Goal: Task Accomplishment & Management: Complete application form

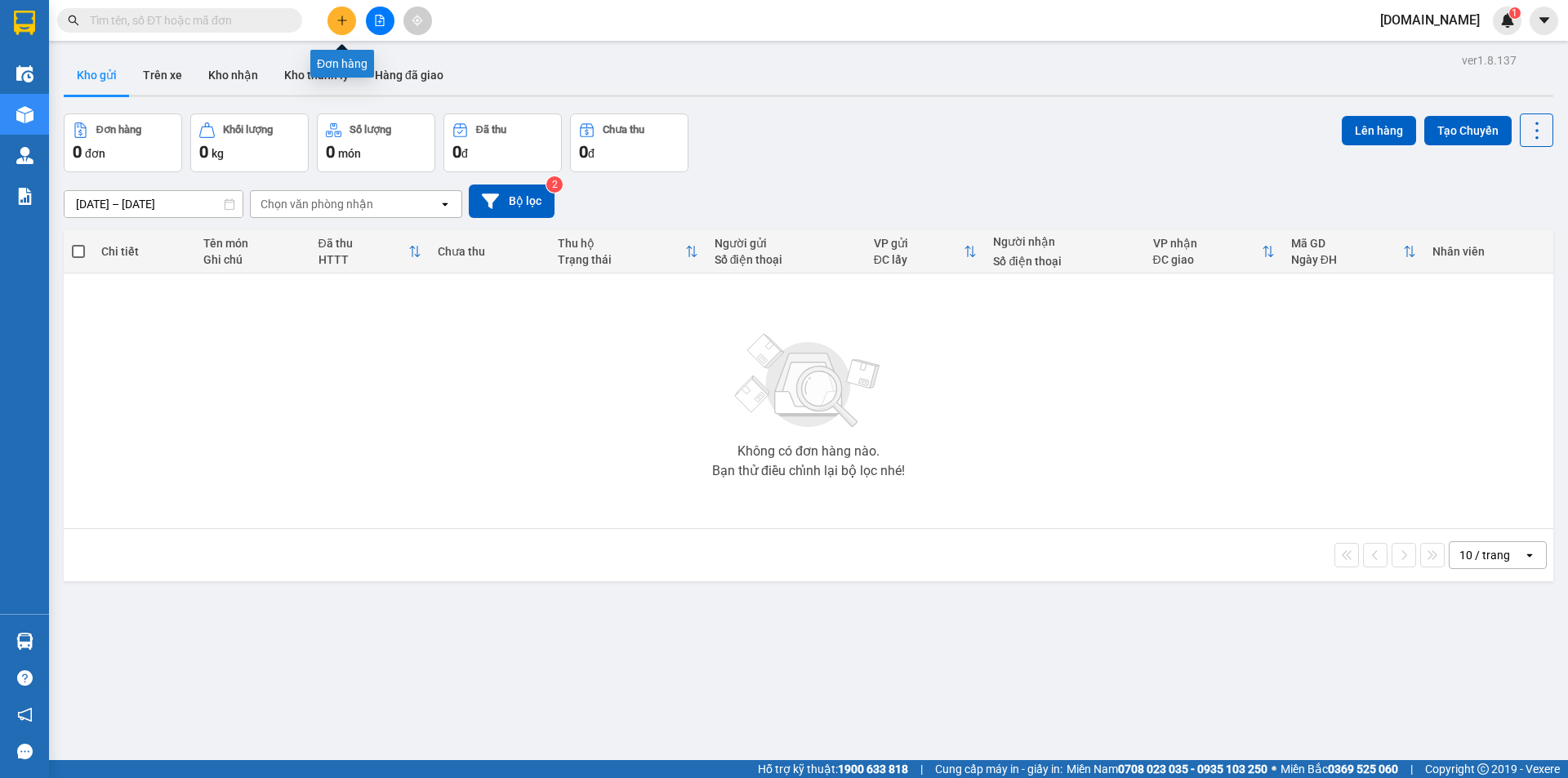
click at [341, 15] on icon "plus" at bounding box center [342, 20] width 11 height 11
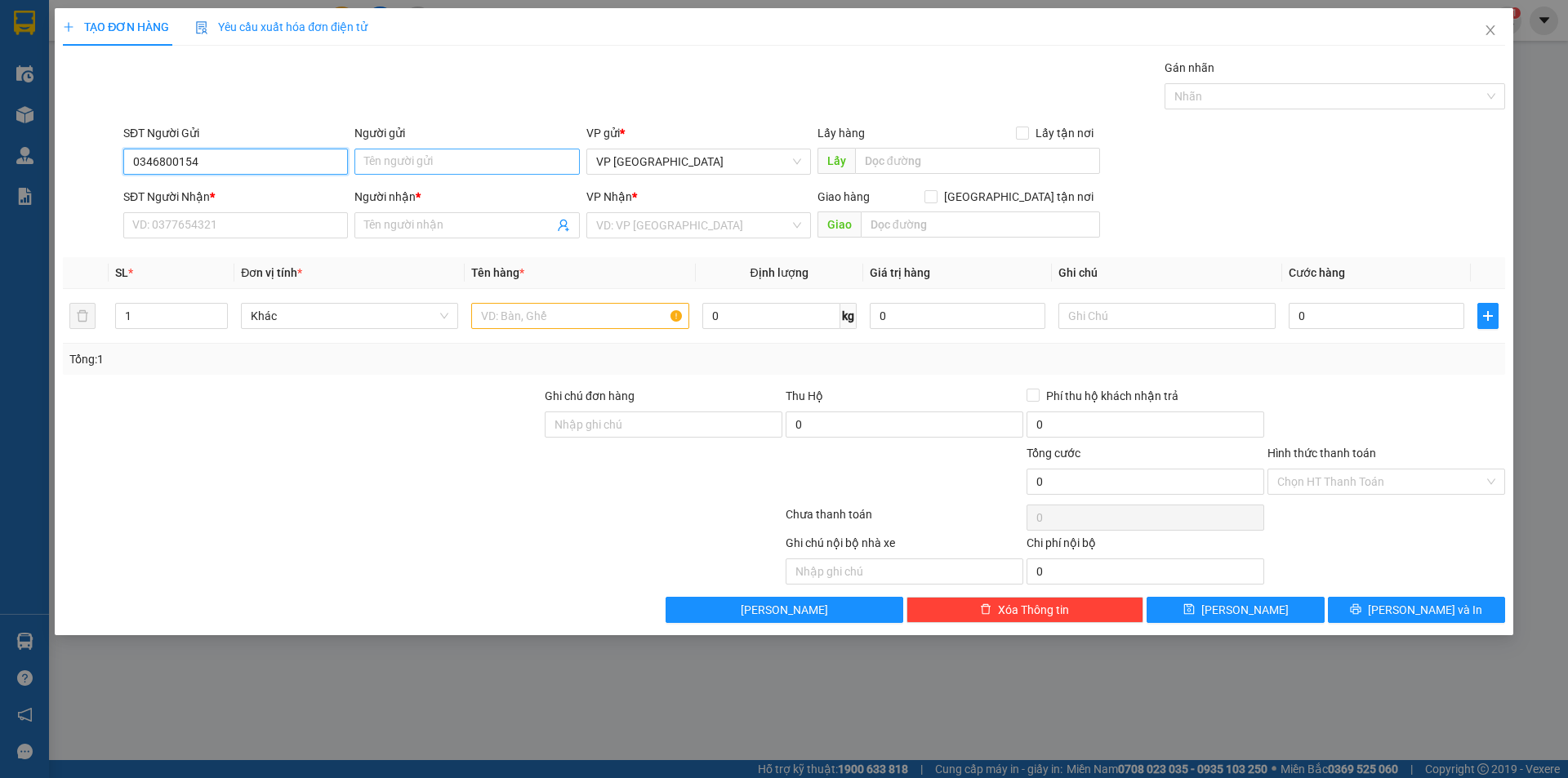
type input "0346800154"
click at [385, 170] on input "Người gửi" at bounding box center [466, 161] width 224 height 26
type input "cô Tâm"
click at [291, 214] on input "SĐT Người Nhận *" at bounding box center [235, 224] width 224 height 26
type input "0795774855"
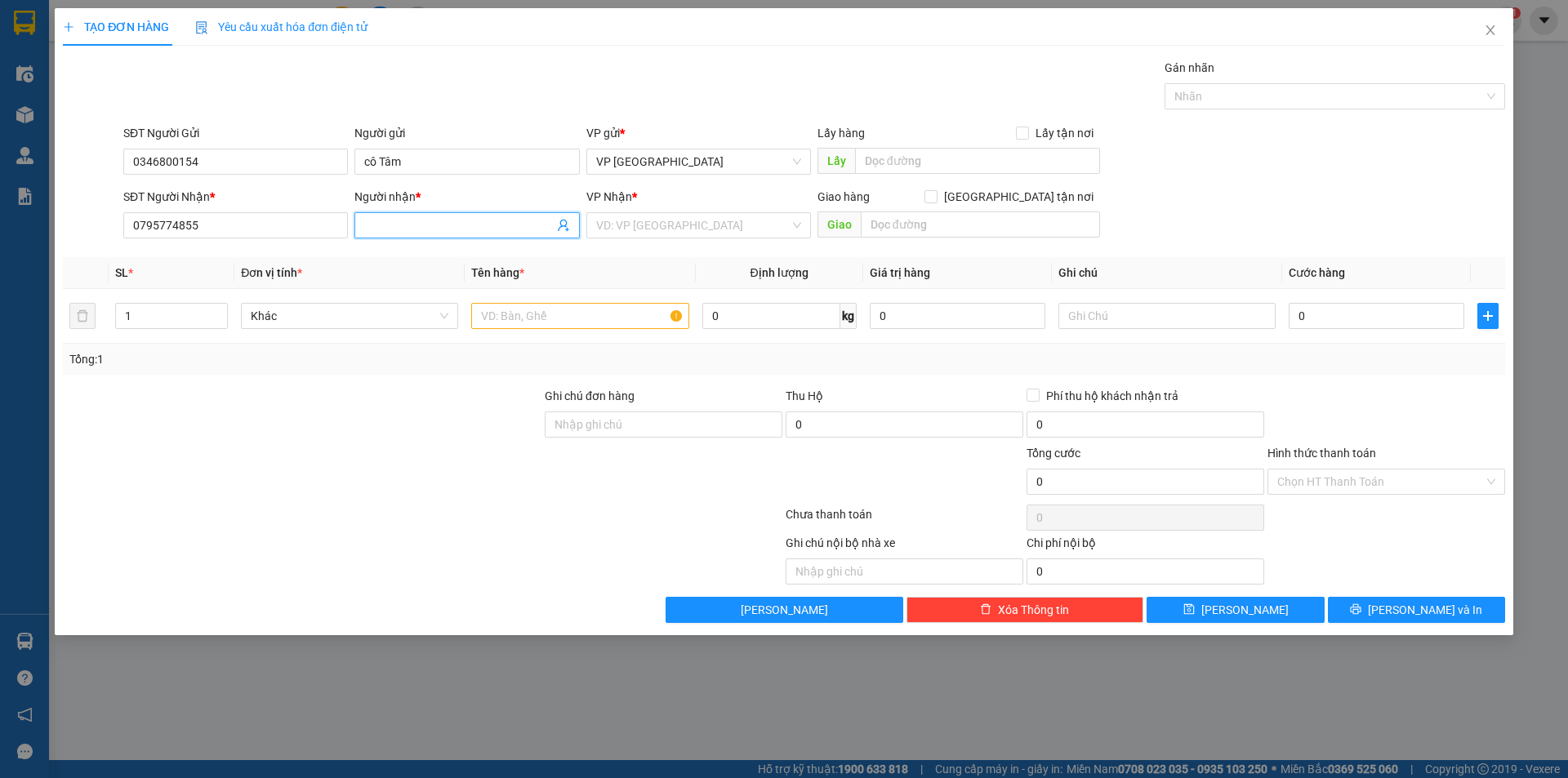
click at [394, 231] on input "Người nhận *" at bounding box center [458, 225] width 189 height 18
type input "anh Dũng"
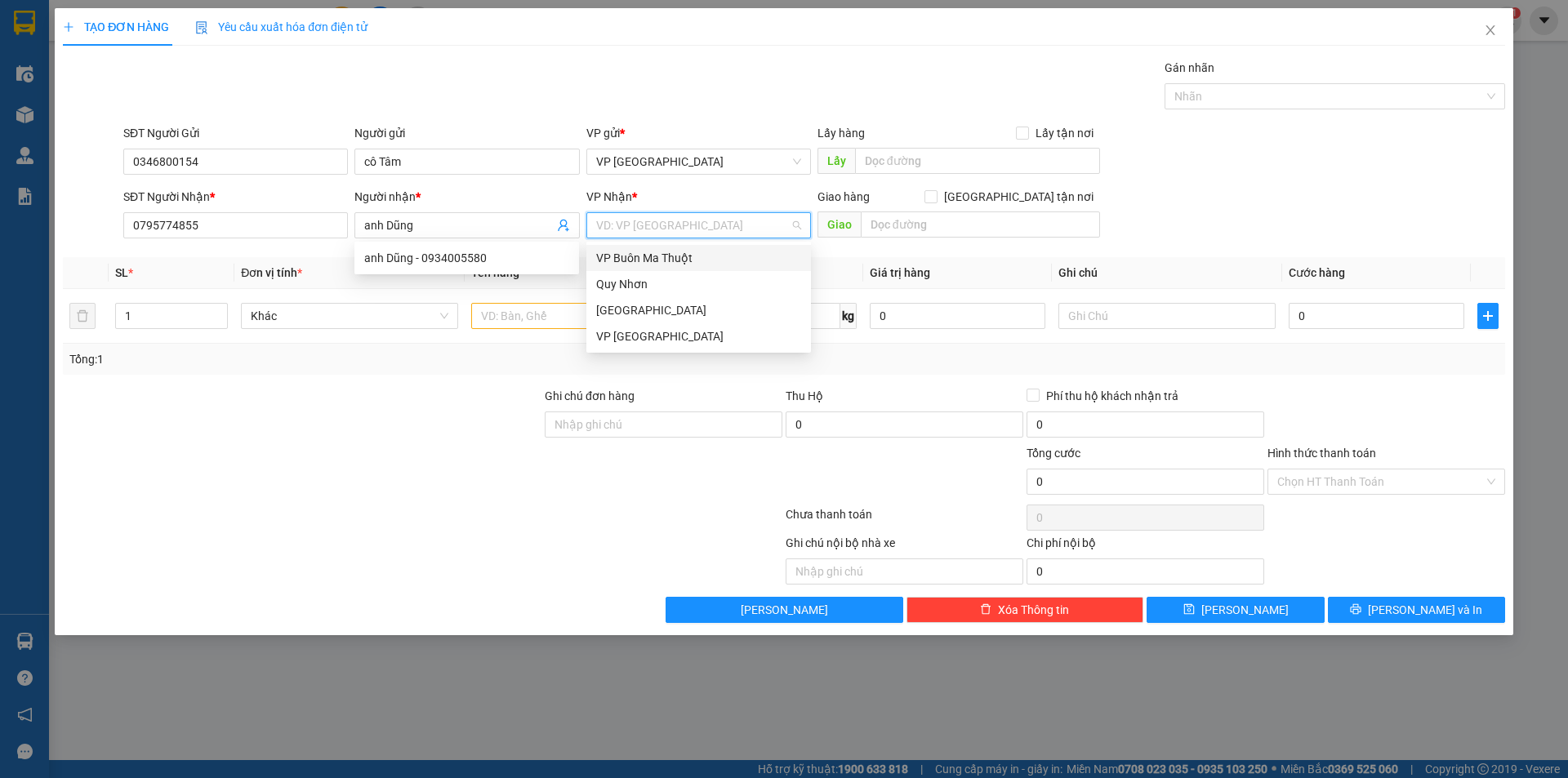
click at [679, 224] on input "search" at bounding box center [692, 225] width 194 height 25
click at [685, 289] on div "Quy Nhơn" at bounding box center [698, 284] width 205 height 18
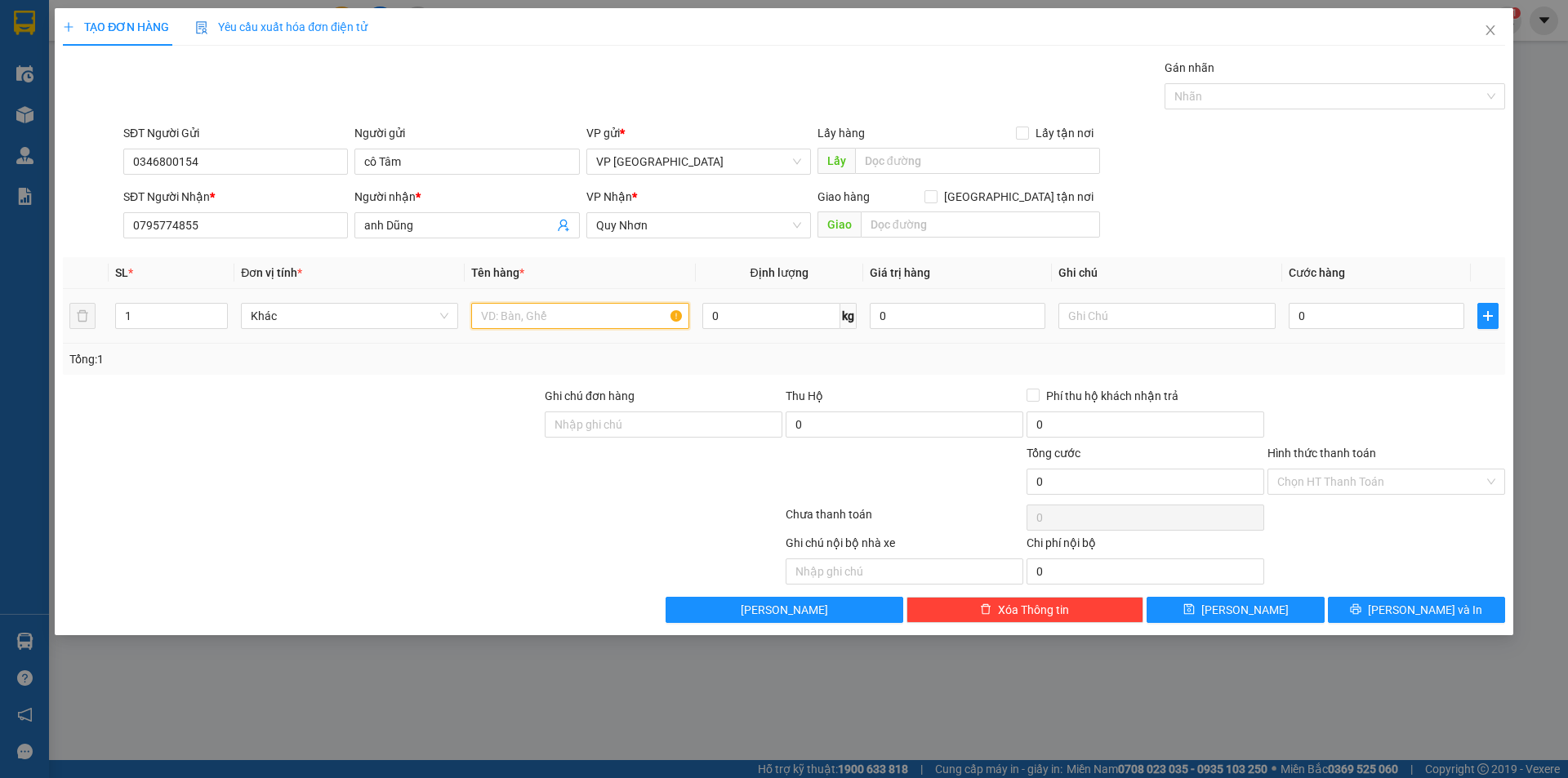
click at [577, 313] on input "text" at bounding box center [579, 315] width 217 height 26
type input "thùng giấy"
click at [1371, 324] on input "0" at bounding box center [1376, 315] width 176 height 26
type input "4"
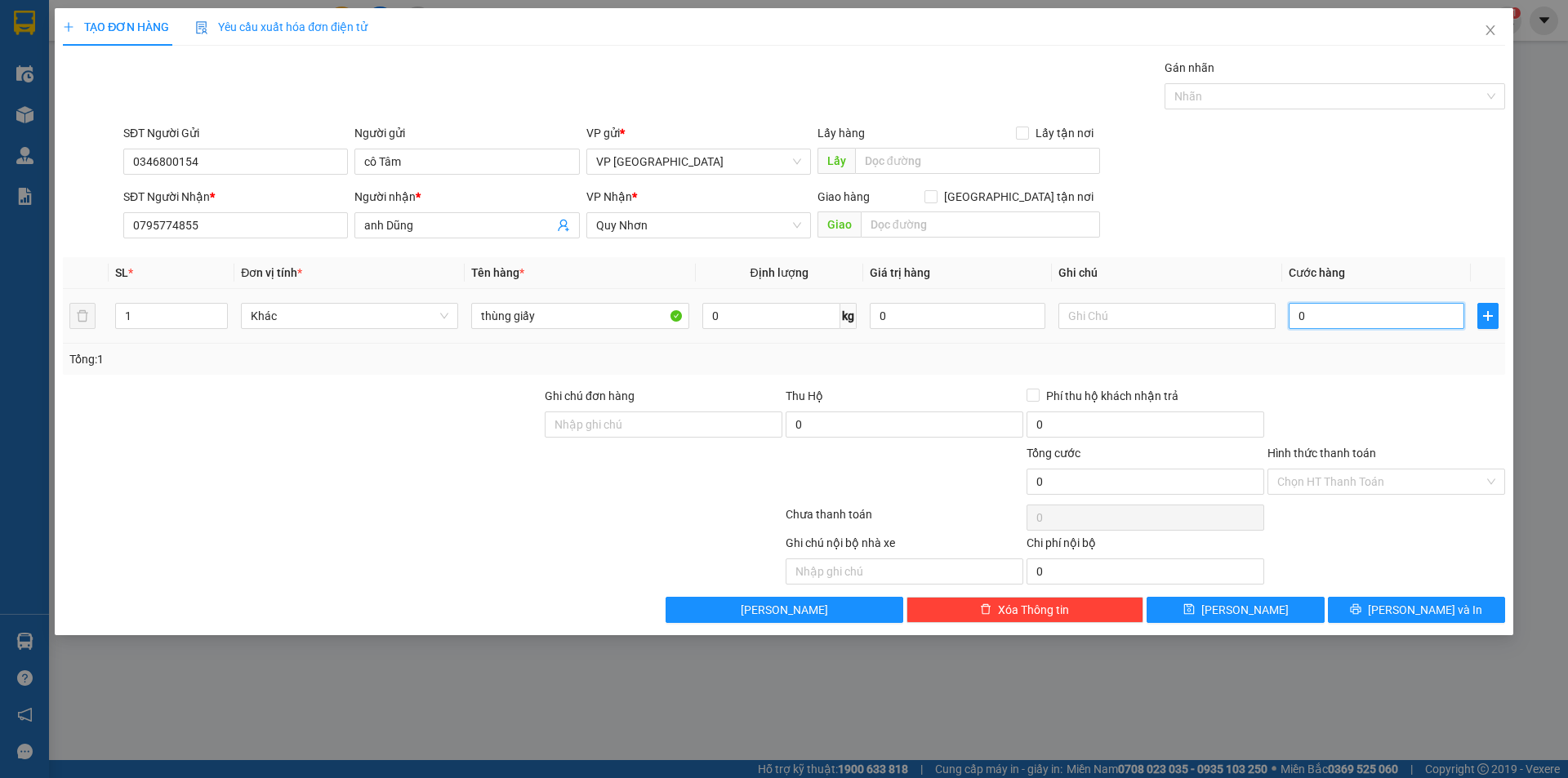
type input "4"
type input "40"
type input "400"
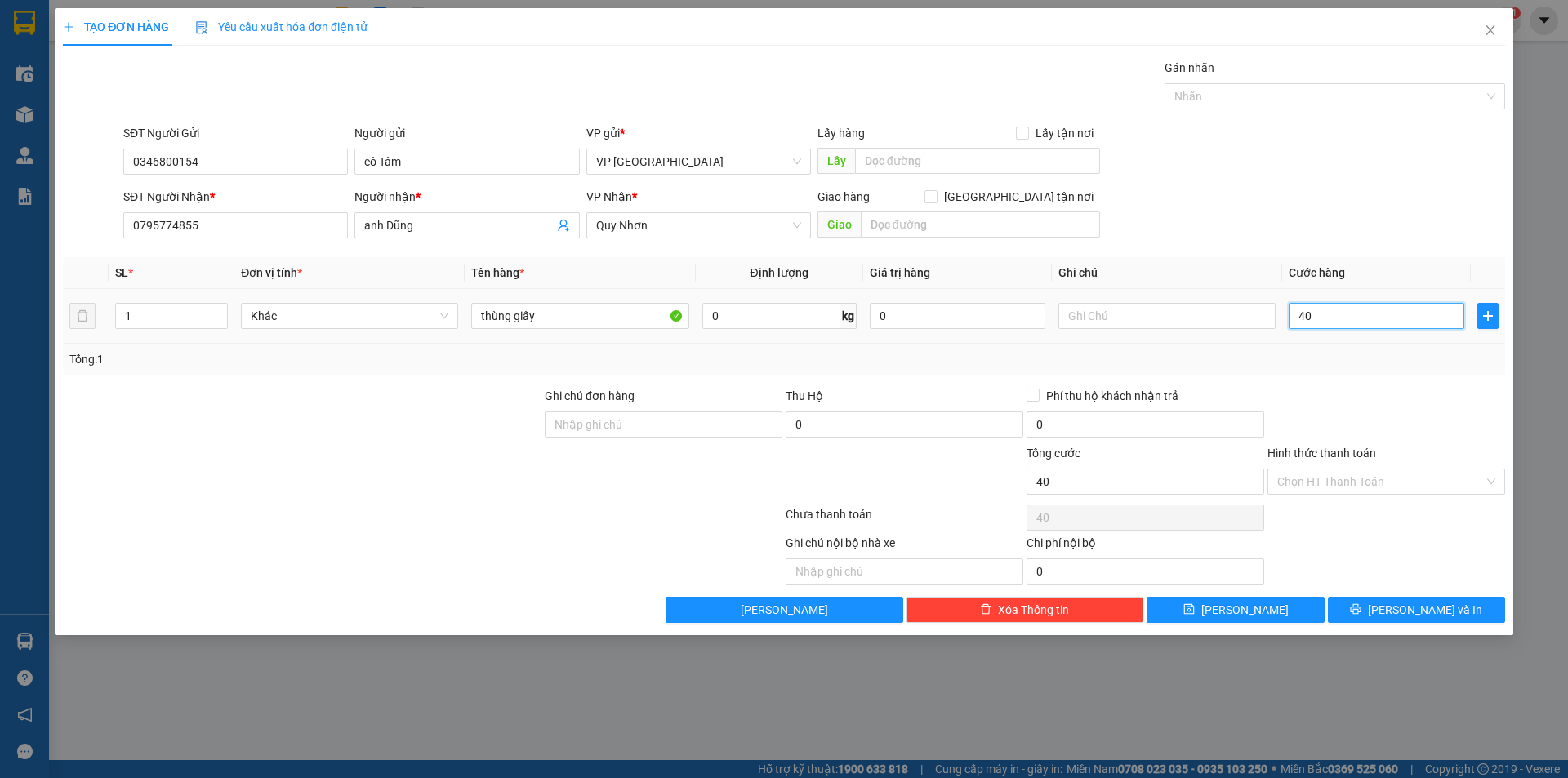
type input "400"
type input "4.000"
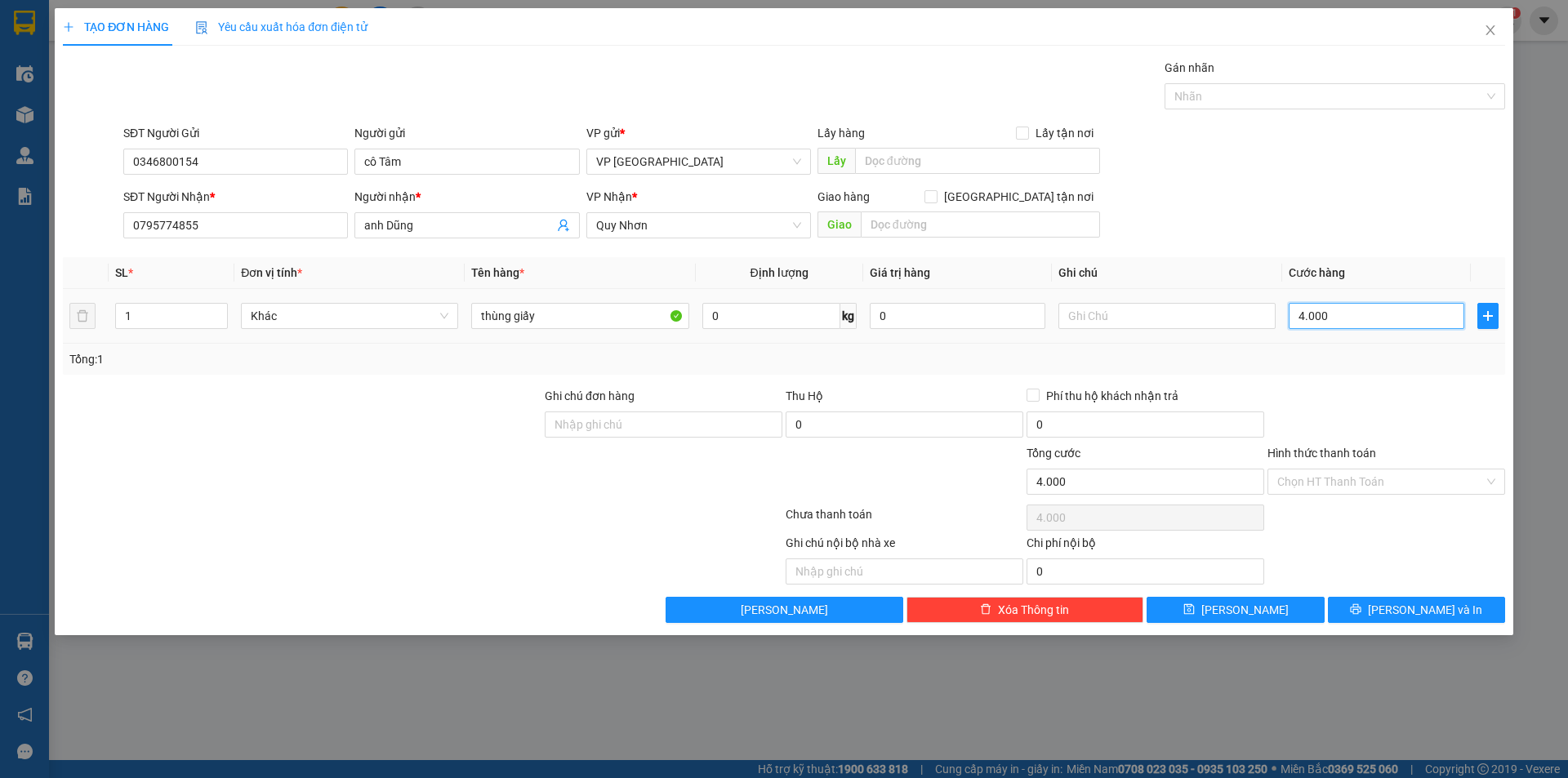
type input "40.000"
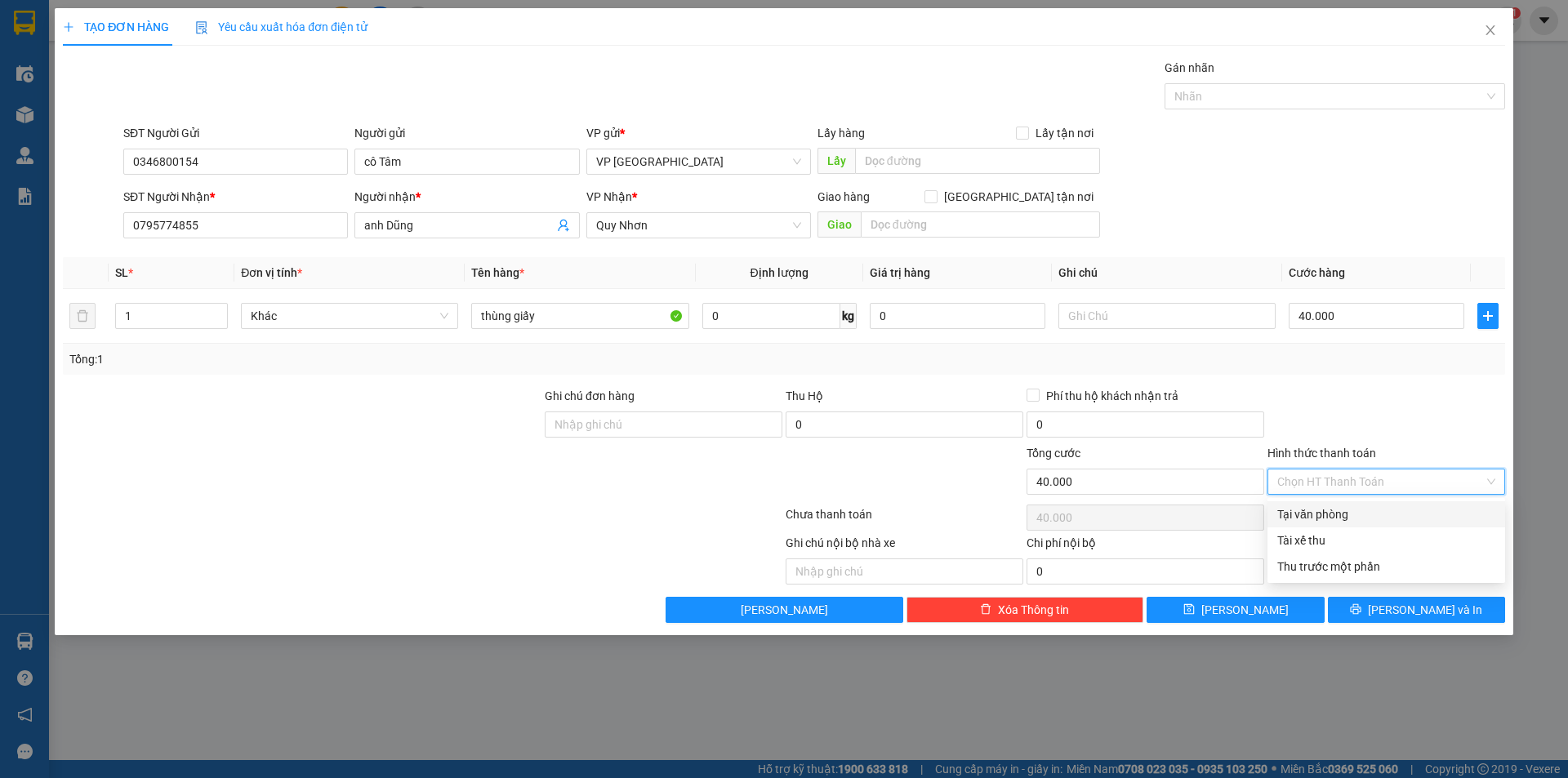
click at [1356, 476] on input "Hình thức thanh toán" at bounding box center [1380, 482] width 206 height 25
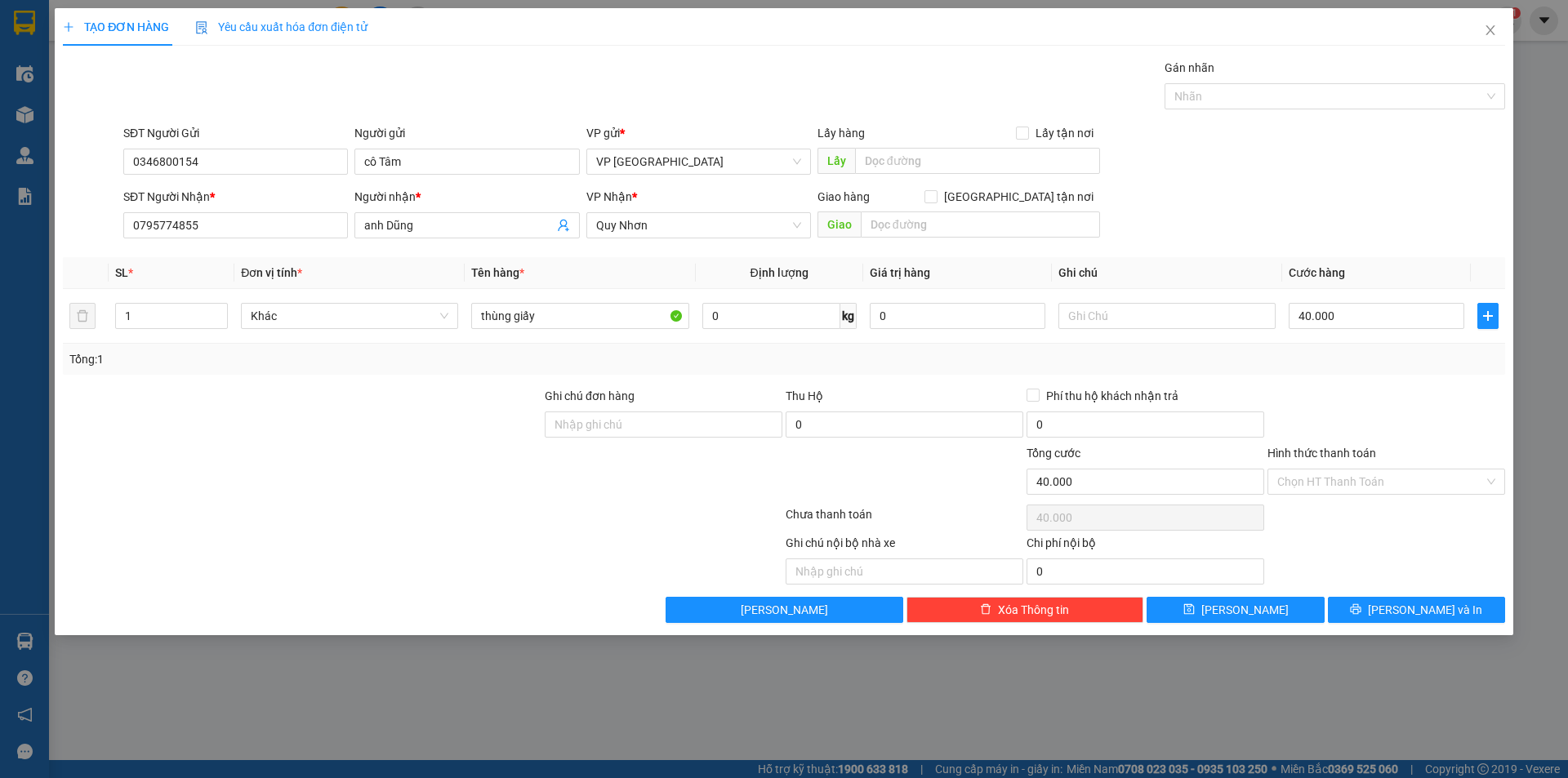
click at [1367, 595] on div "Transit Pickup Surcharge Ids Transit Deliver Surcharge Ids Transit Deliver Surc…" at bounding box center [784, 341] width 1442 height 564
click at [1362, 611] on icon "printer" at bounding box center [1355, 609] width 11 height 11
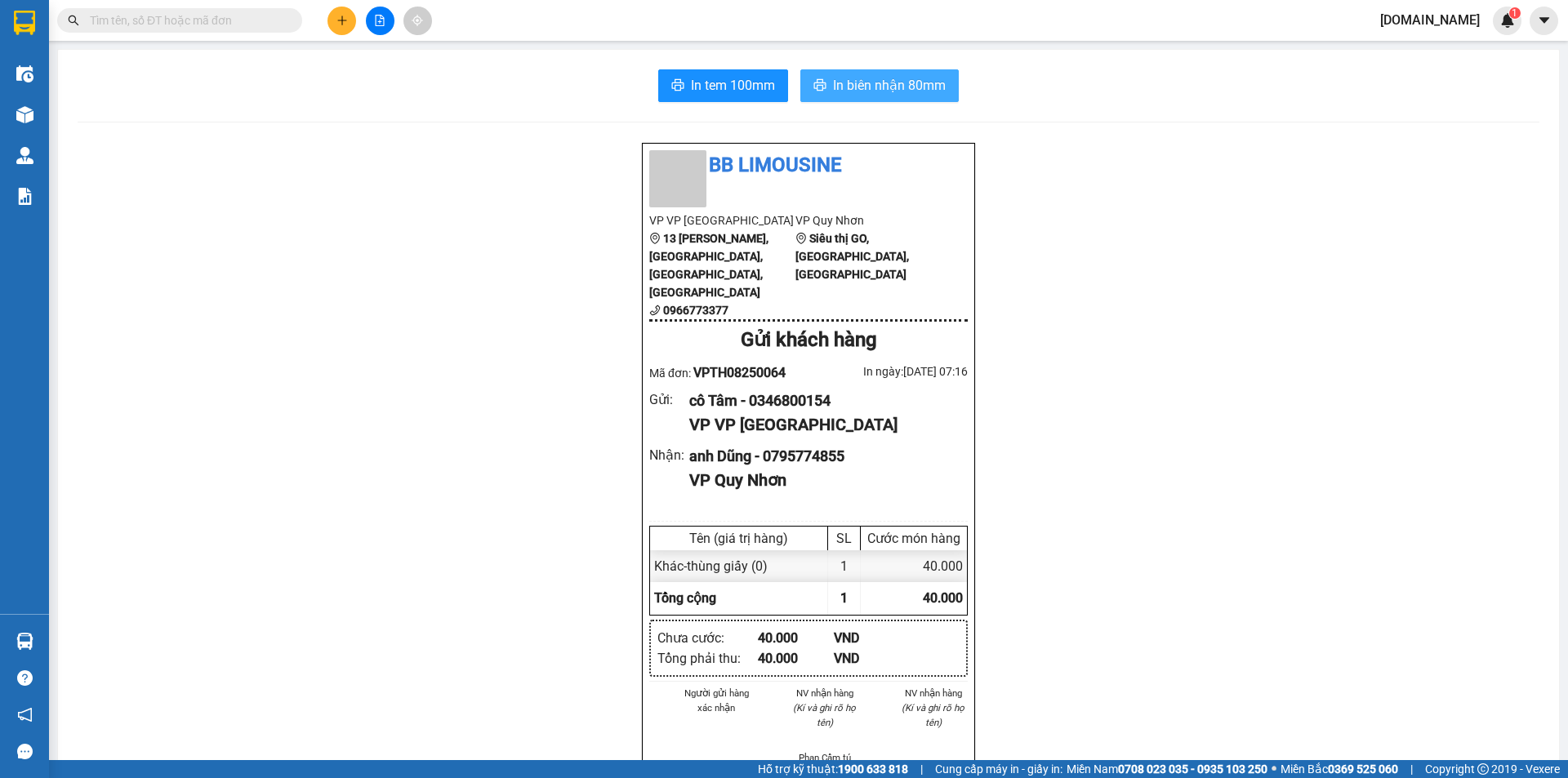
click at [833, 79] on span "In biên nhận 80mm" at bounding box center [889, 85] width 113 height 20
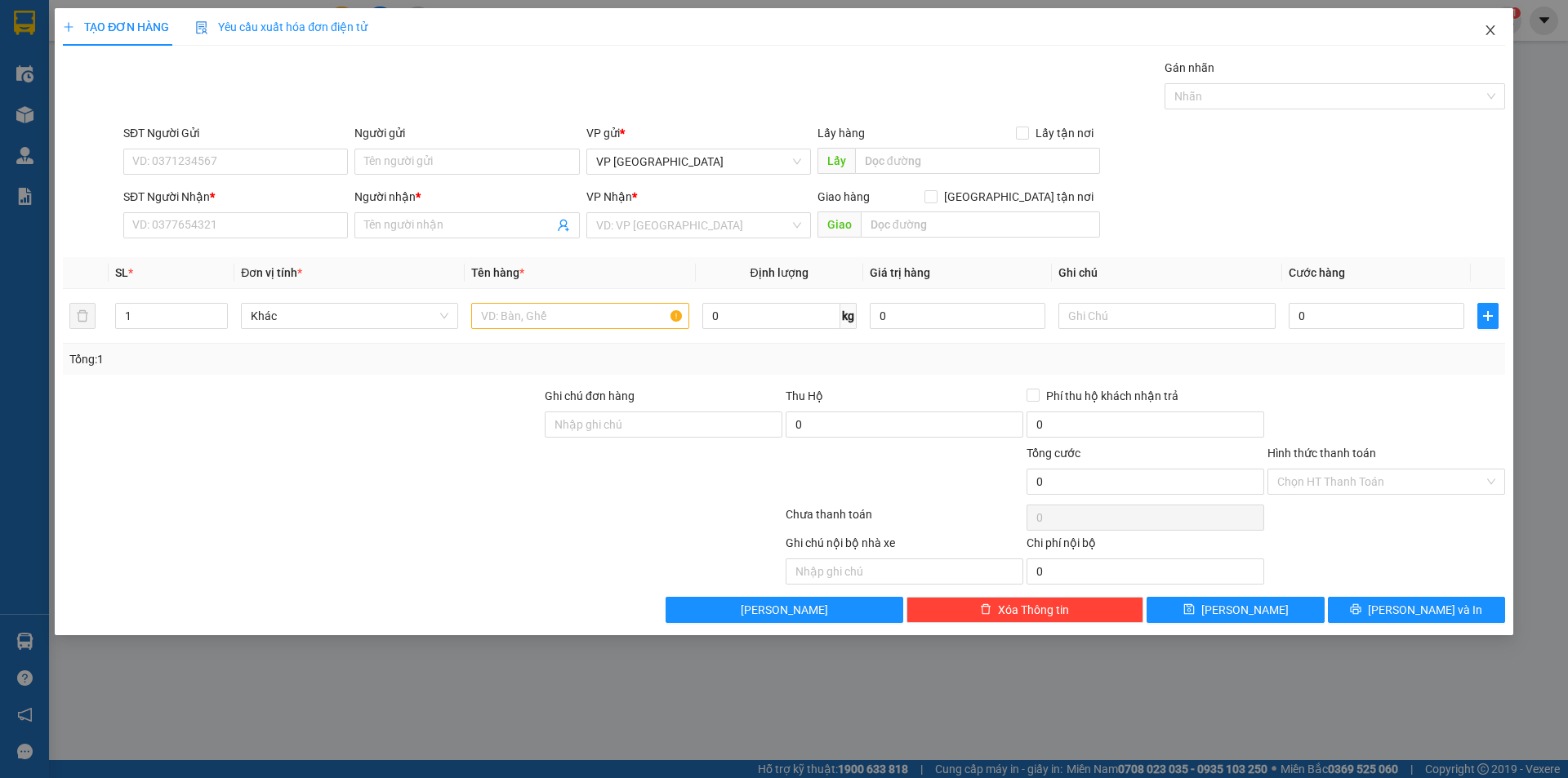
click at [1490, 31] on icon "close" at bounding box center [1490, 31] width 9 height 10
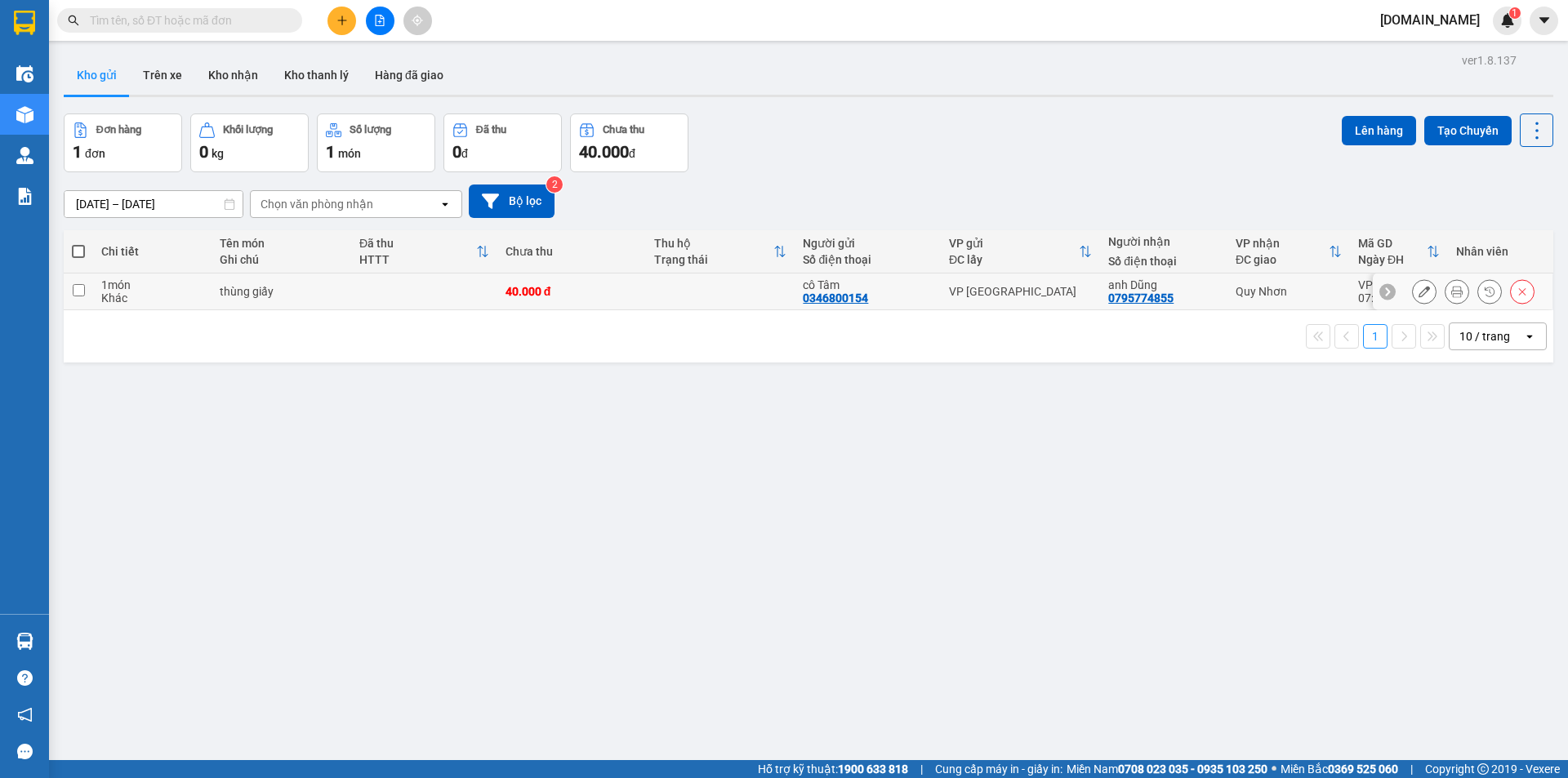
click at [689, 288] on td at bounding box center [720, 291] width 149 height 36
checkbox input "true"
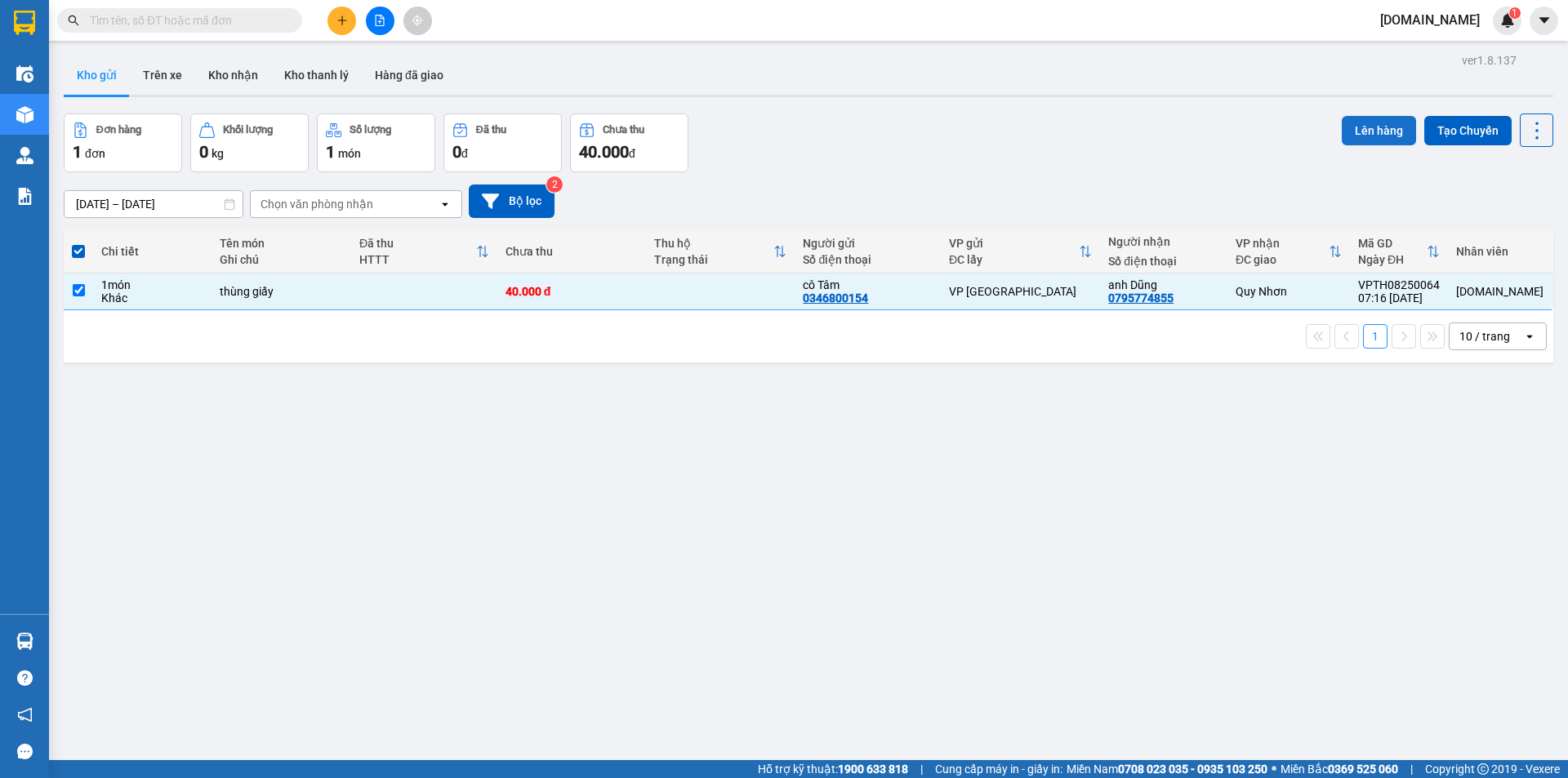
click at [1377, 122] on button "Lên hàng" at bounding box center [1379, 130] width 74 height 30
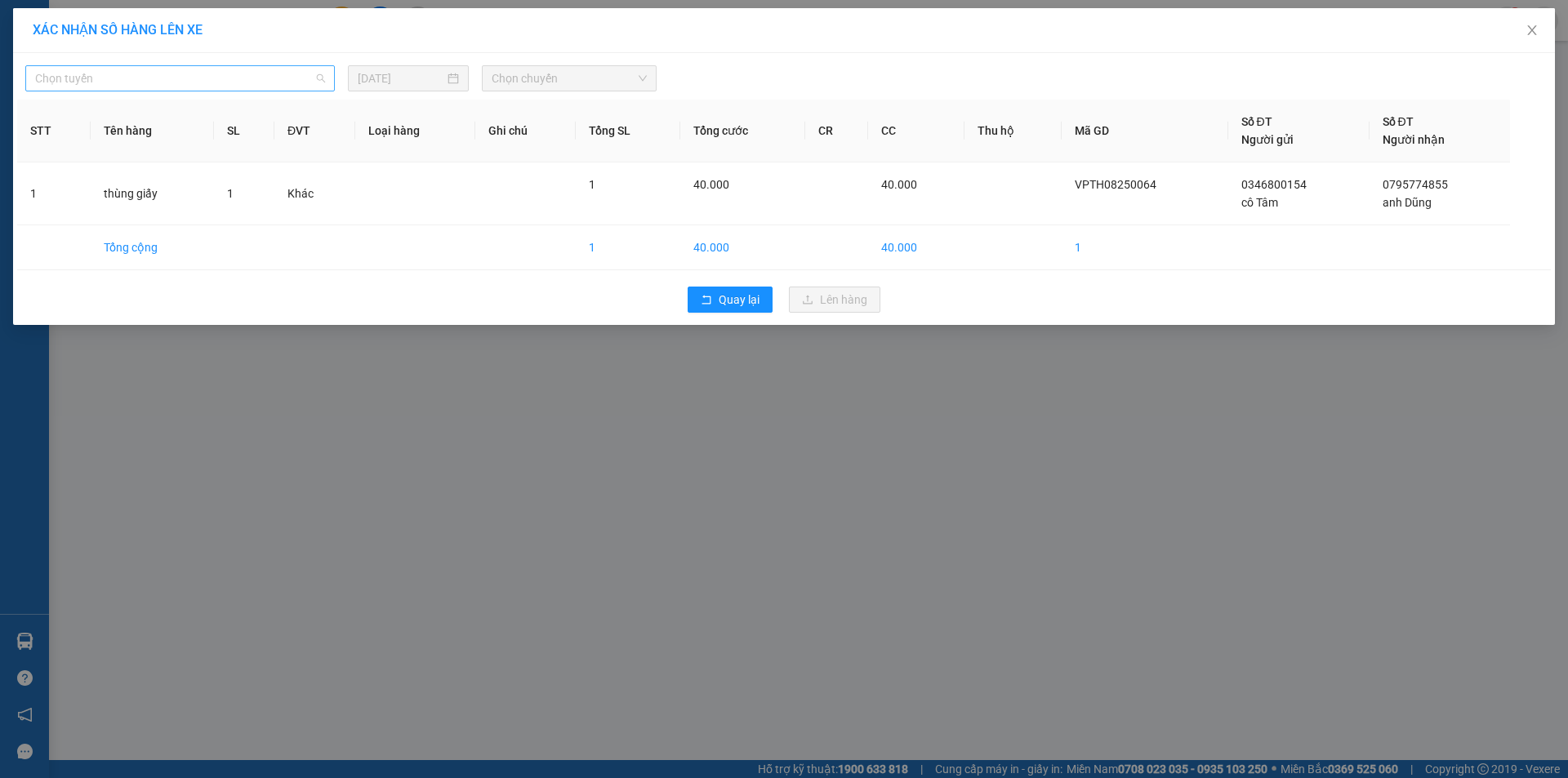
click at [82, 80] on span "Chọn tuyến" at bounding box center [180, 78] width 290 height 25
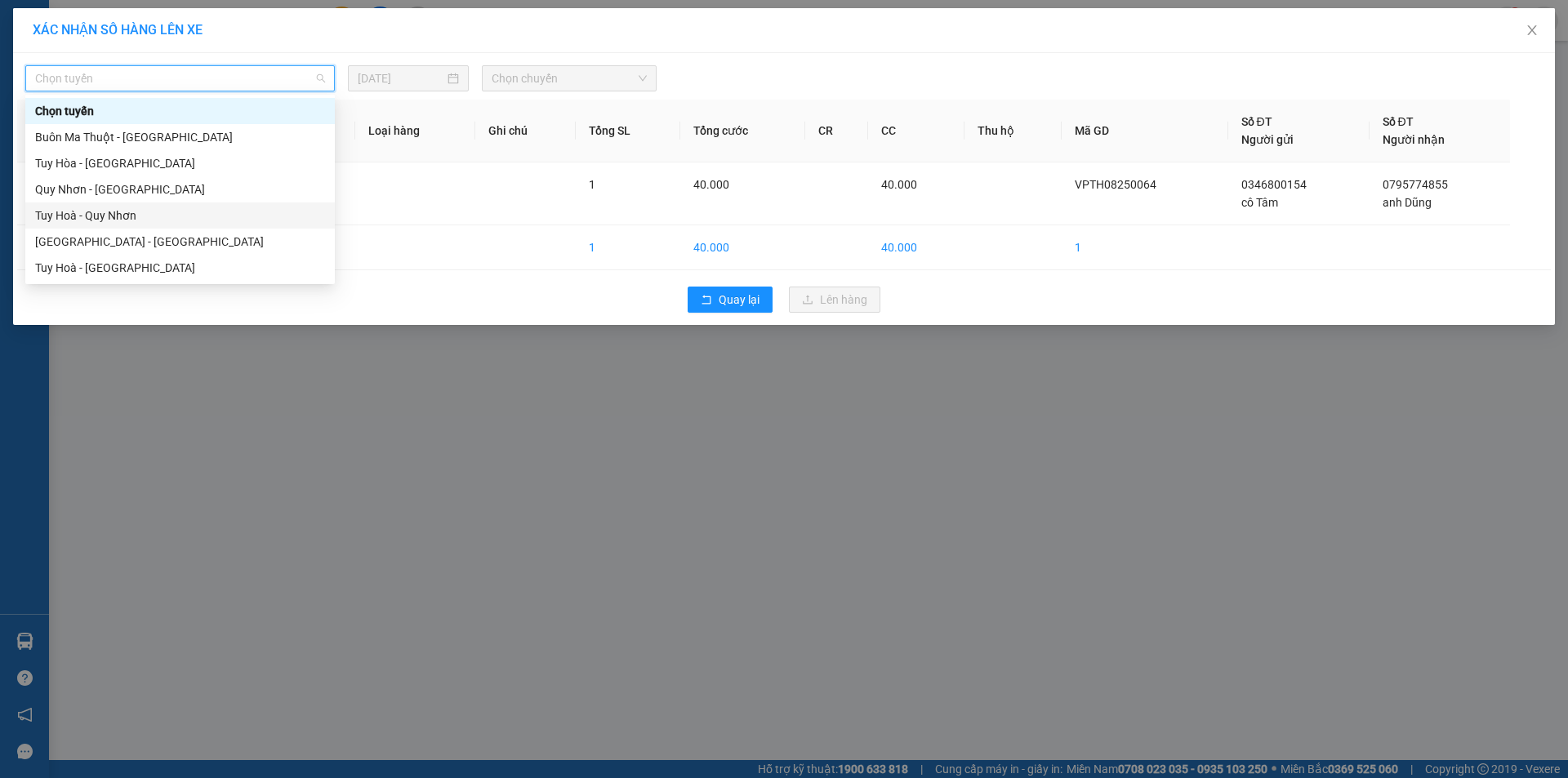
click at [177, 221] on div "Tuy Hoà - Quy Nhơn" at bounding box center [180, 215] width 290 height 18
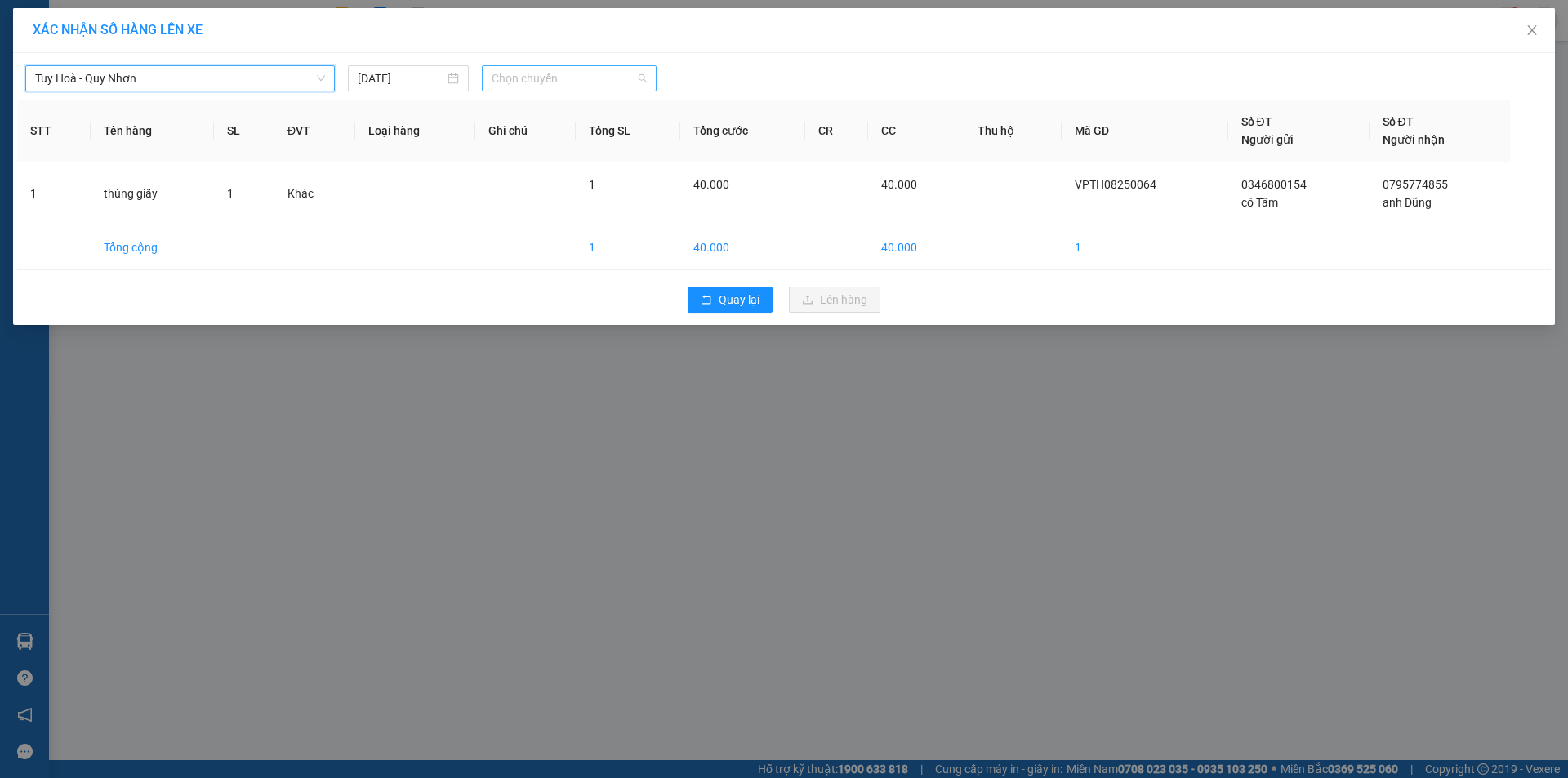
click at [527, 76] on span "Chọn chuyến" at bounding box center [569, 78] width 155 height 25
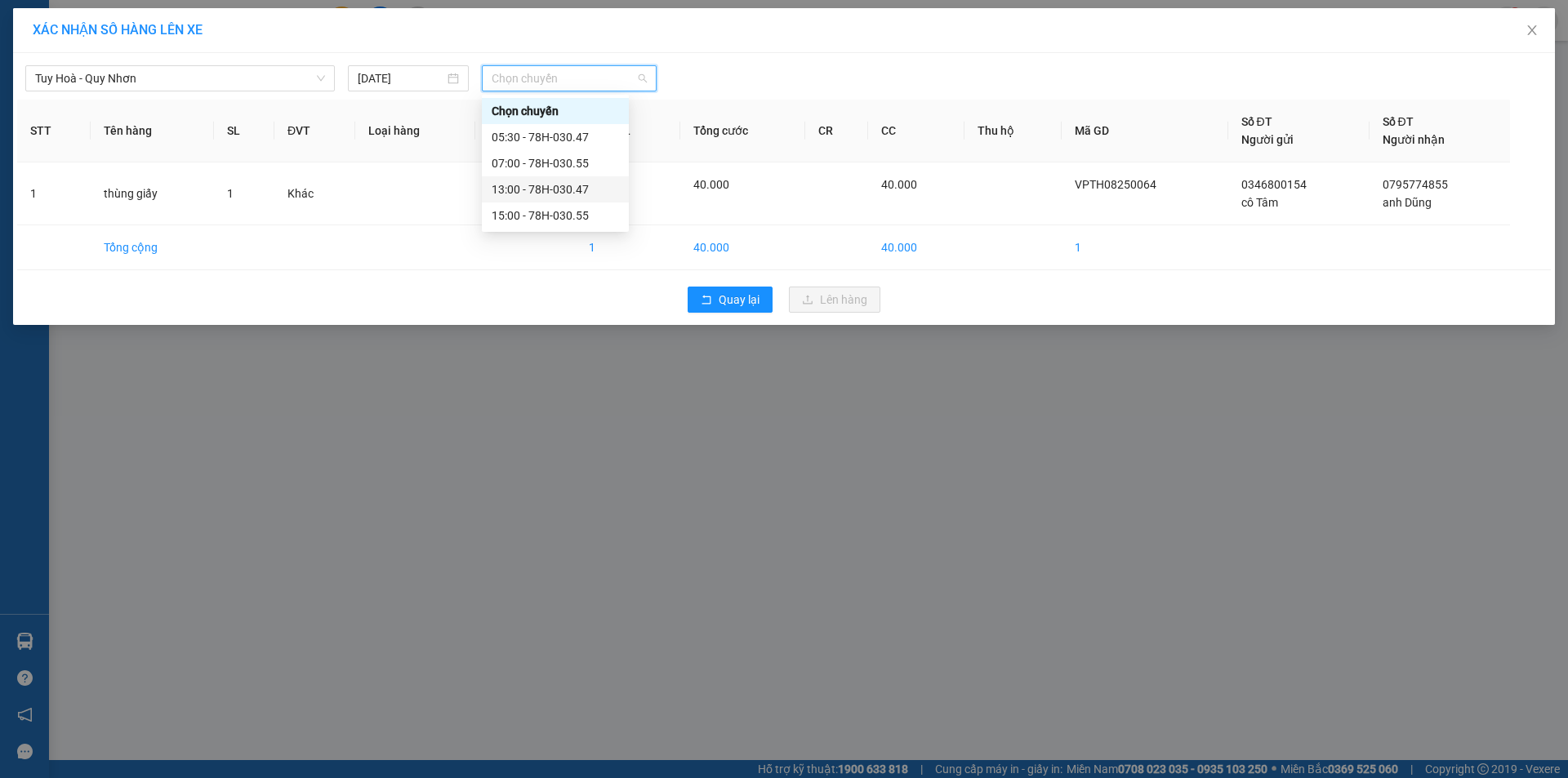
click at [577, 189] on div "13:00 - 78H-030.47" at bounding box center [555, 189] width 127 height 18
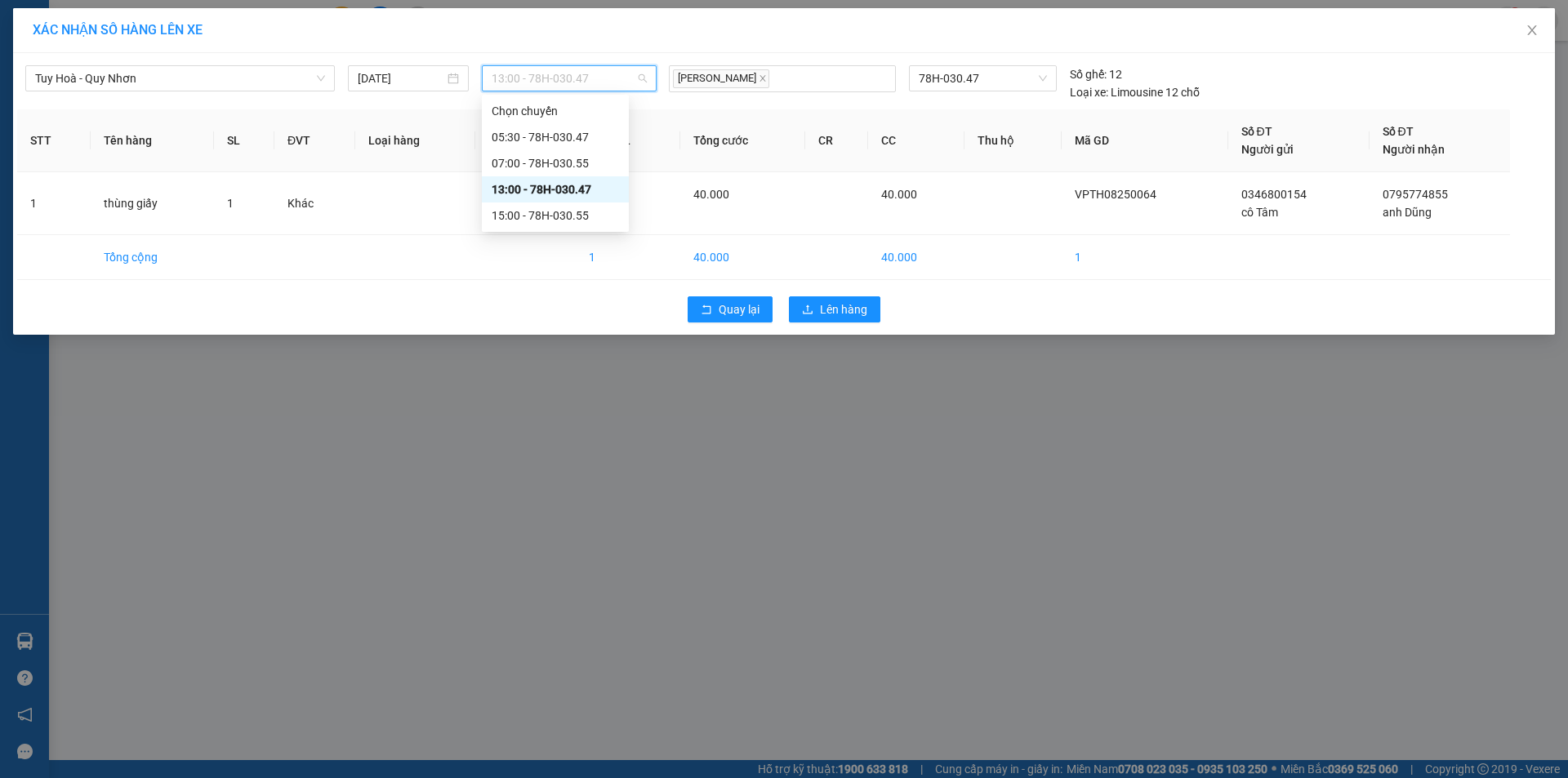
click at [612, 82] on span "13:00 - 78H-030.47" at bounding box center [569, 78] width 155 height 25
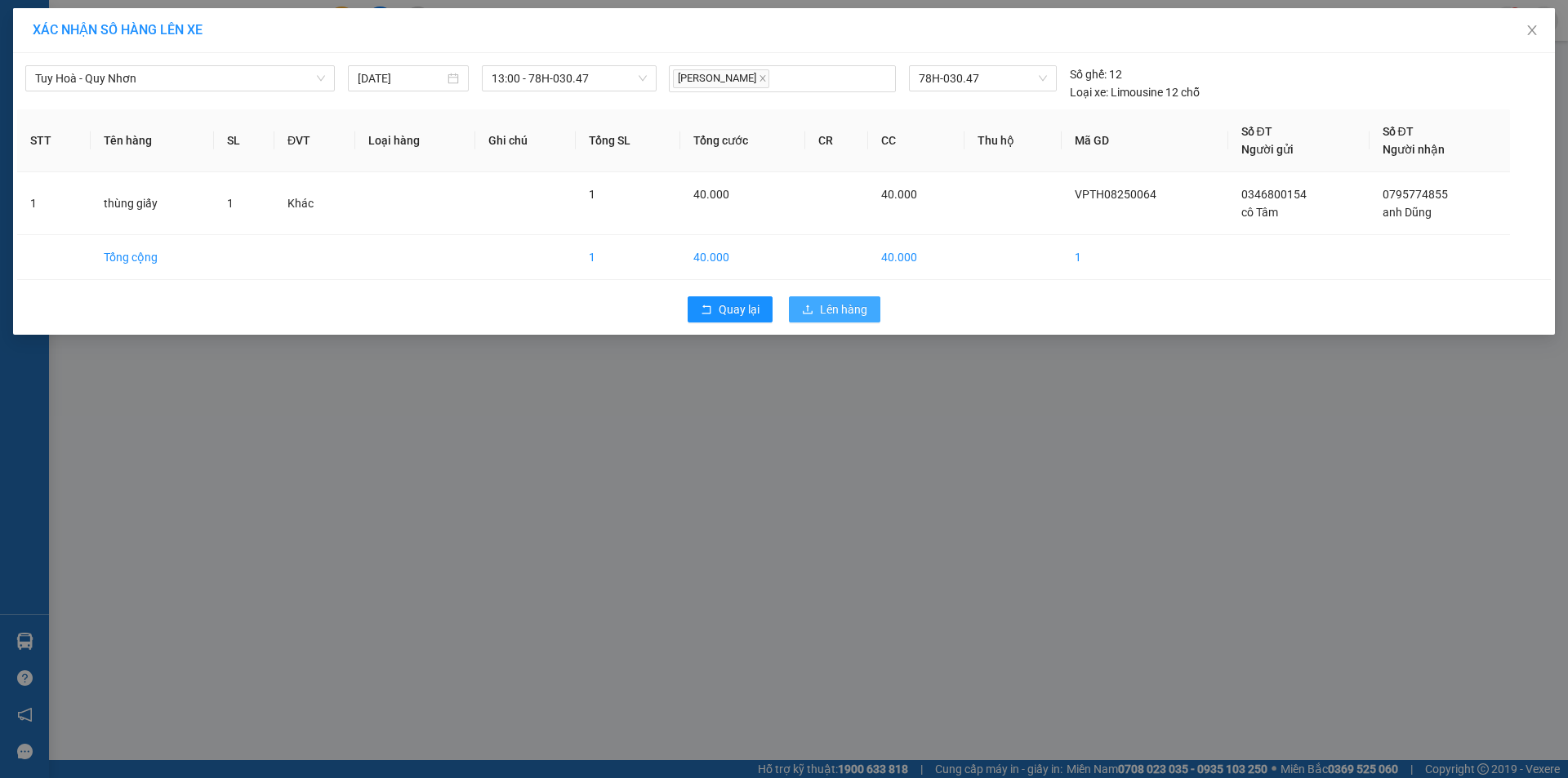
click at [841, 305] on span "Lên hàng" at bounding box center [844, 309] width 48 height 18
